Goal: Task Accomplishment & Management: Manage account settings

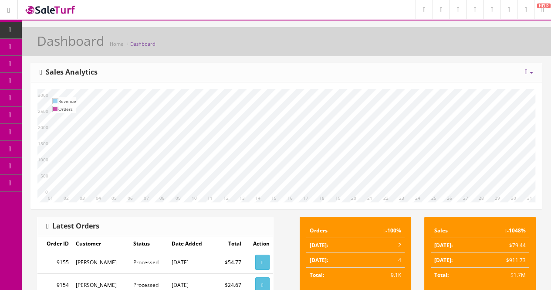
click at [56, 44] on link "Products" at bounding box center [68, 47] width 92 height 17
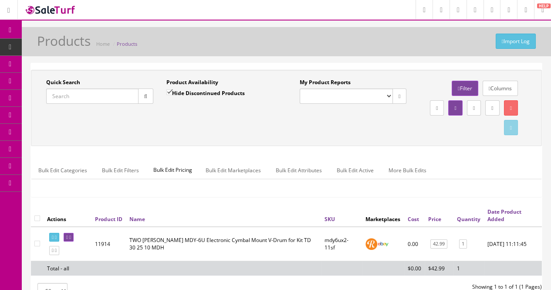
click at [98, 97] on input "Quick Search" at bounding box center [92, 95] width 92 height 15
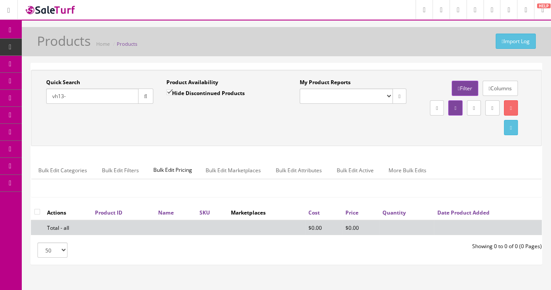
type input "vh13-"
click at [187, 95] on label "Hide Discontinued Products" at bounding box center [205, 92] width 78 height 9
click at [172, 95] on input "Hide Discontinued Products" at bounding box center [169, 92] width 6 height 6
checkbox input "false"
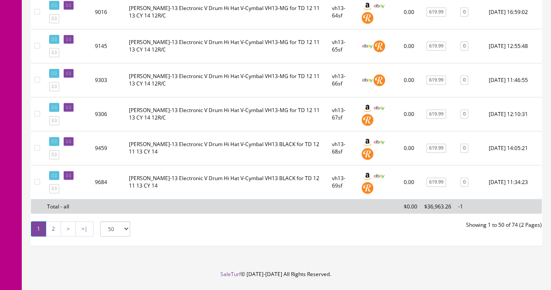
scroll to position [1738, 0]
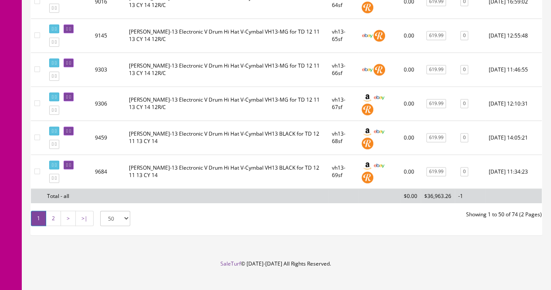
click at [54, 210] on link "2" at bounding box center [53, 217] width 15 height 15
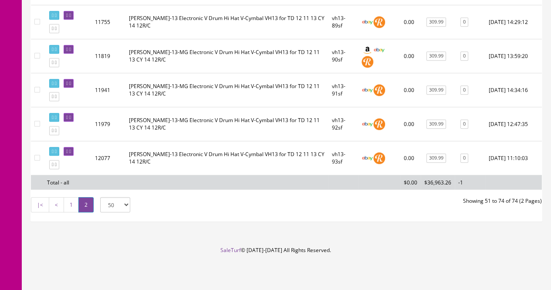
scroll to position [860, 0]
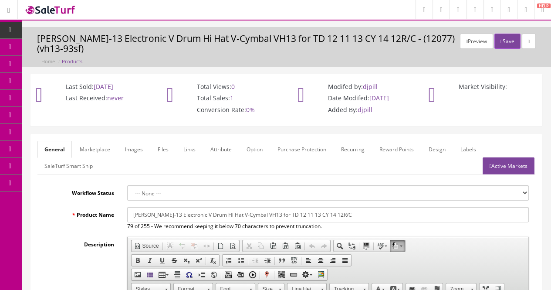
click at [132, 151] on link "Images" at bounding box center [134, 149] width 32 height 17
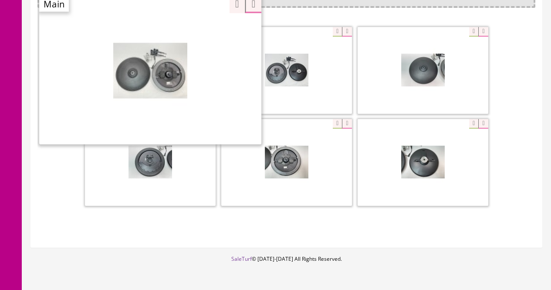
click at [196, 28] on div at bounding box center [150, 70] width 222 height 148
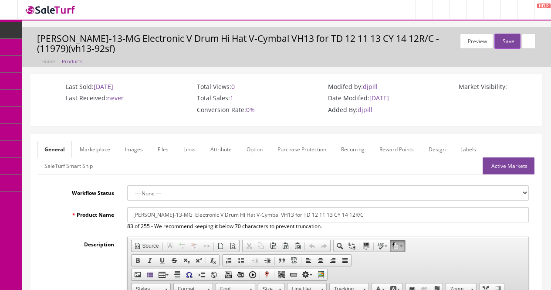
click at [130, 147] on link "Images" at bounding box center [134, 149] width 32 height 17
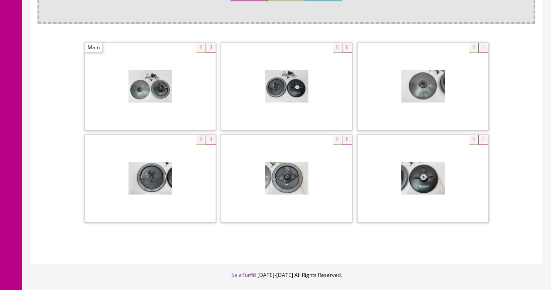
scroll to position [236, 0]
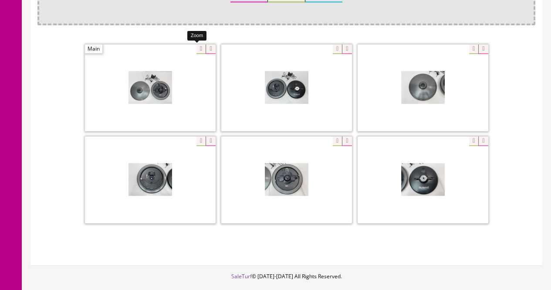
click at [193, 51] on div at bounding box center [150, 87] width 131 height 87
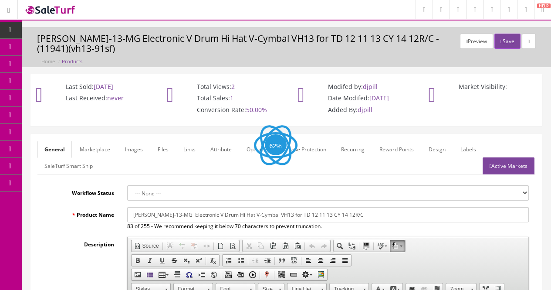
click at [141, 150] on link "Images" at bounding box center [134, 149] width 32 height 17
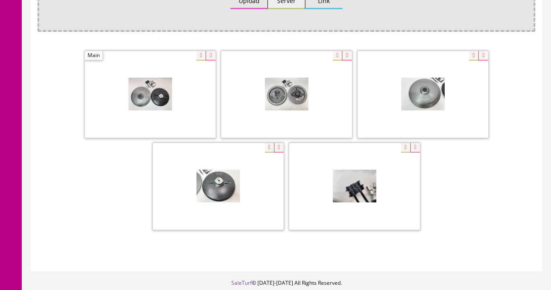
scroll to position [253, 0]
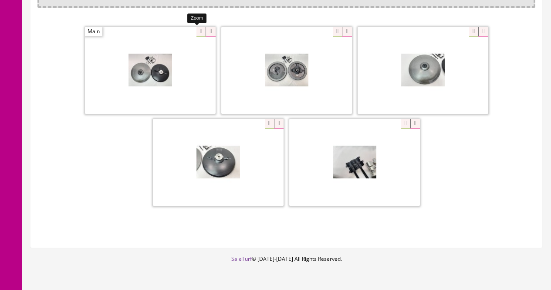
click at [197, 30] on div at bounding box center [150, 70] width 131 height 87
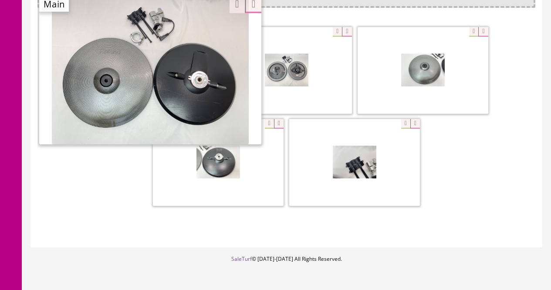
click at [94, 192] on div at bounding box center [286, 117] width 498 height 184
